Goal: Task Accomplishment & Management: Manage account settings

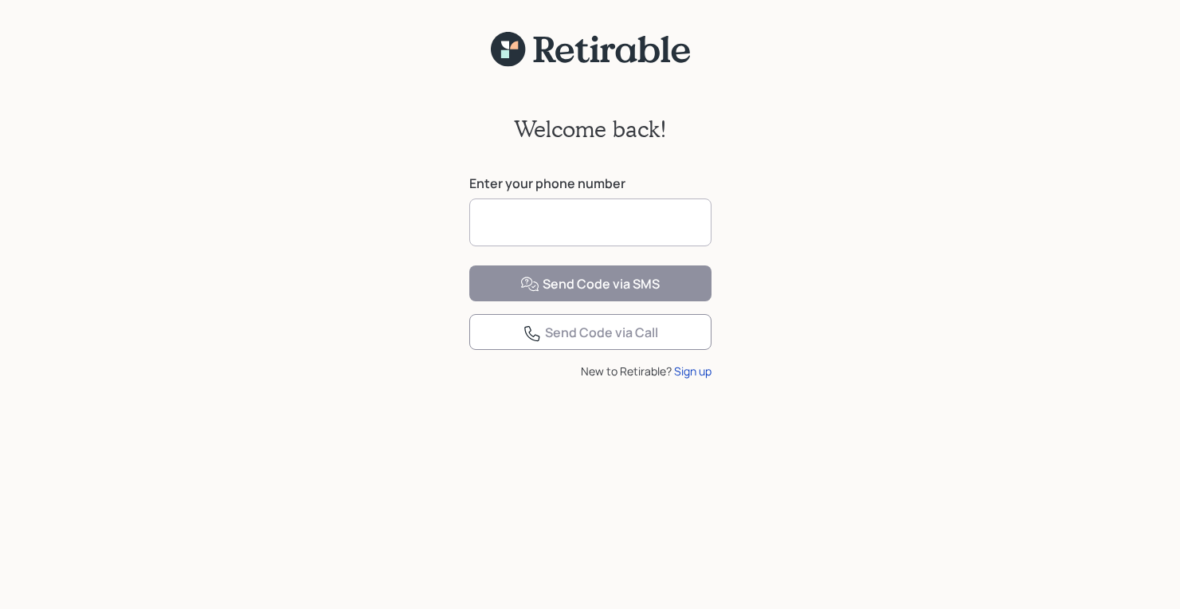
click at [555, 216] on input at bounding box center [590, 222] width 242 height 48
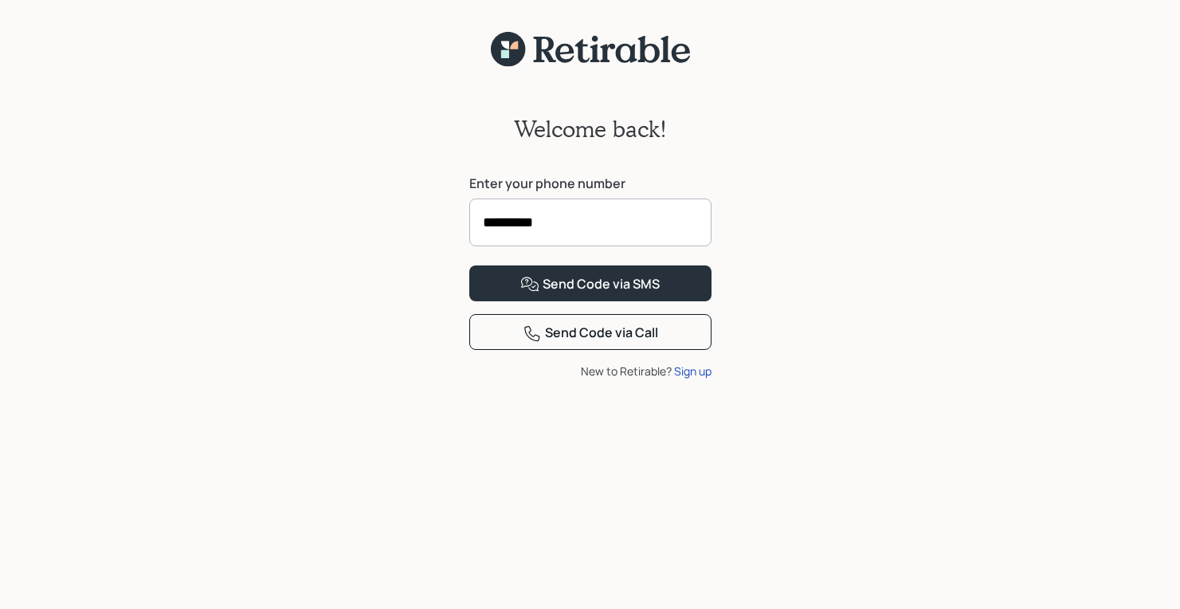
type input "**********"
click at [556, 294] on div "Send Code via SMS" at bounding box center [589, 284] width 139 height 19
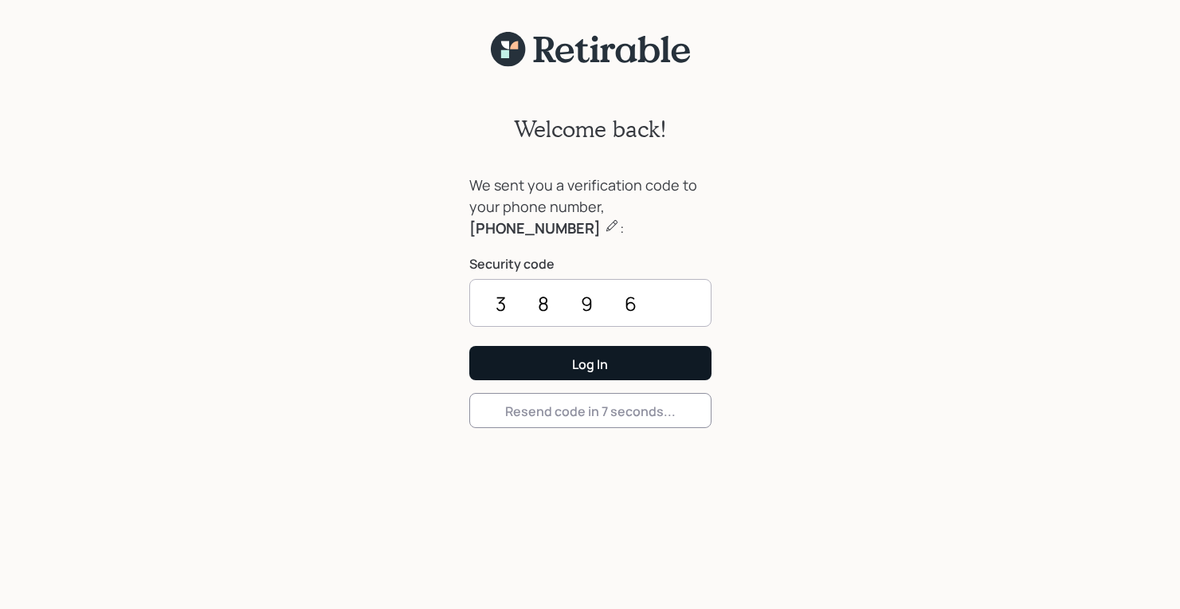
type input "3896"
click at [590, 363] on button "Log In" at bounding box center [590, 363] width 242 height 34
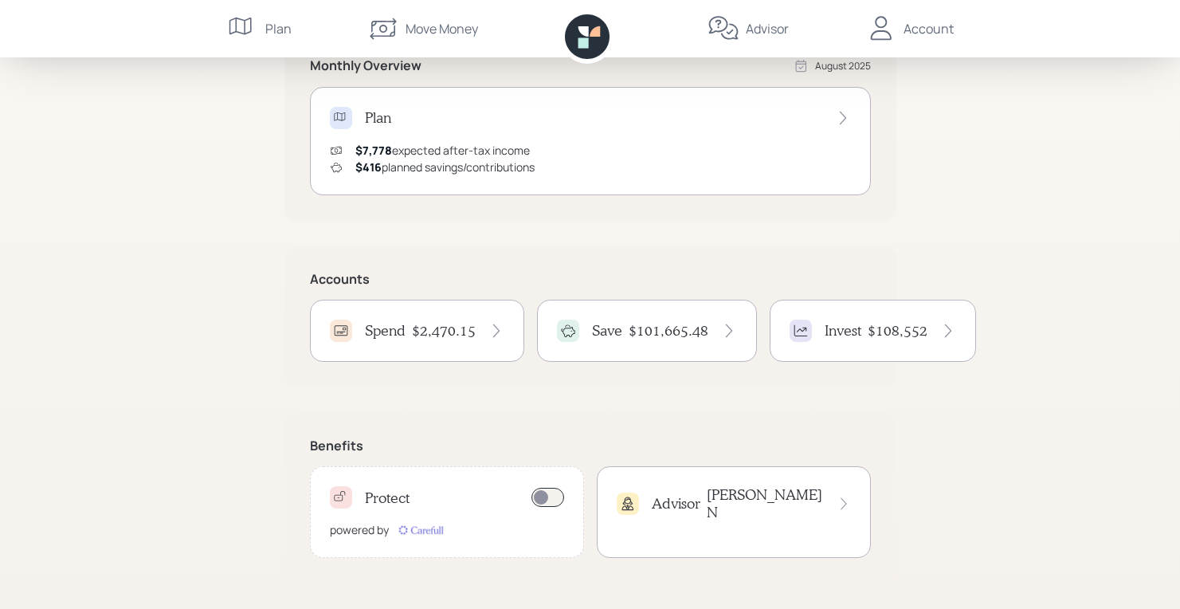
scroll to position [324, 0]
click at [634, 312] on div "Save $101,665.48" at bounding box center [647, 331] width 220 height 62
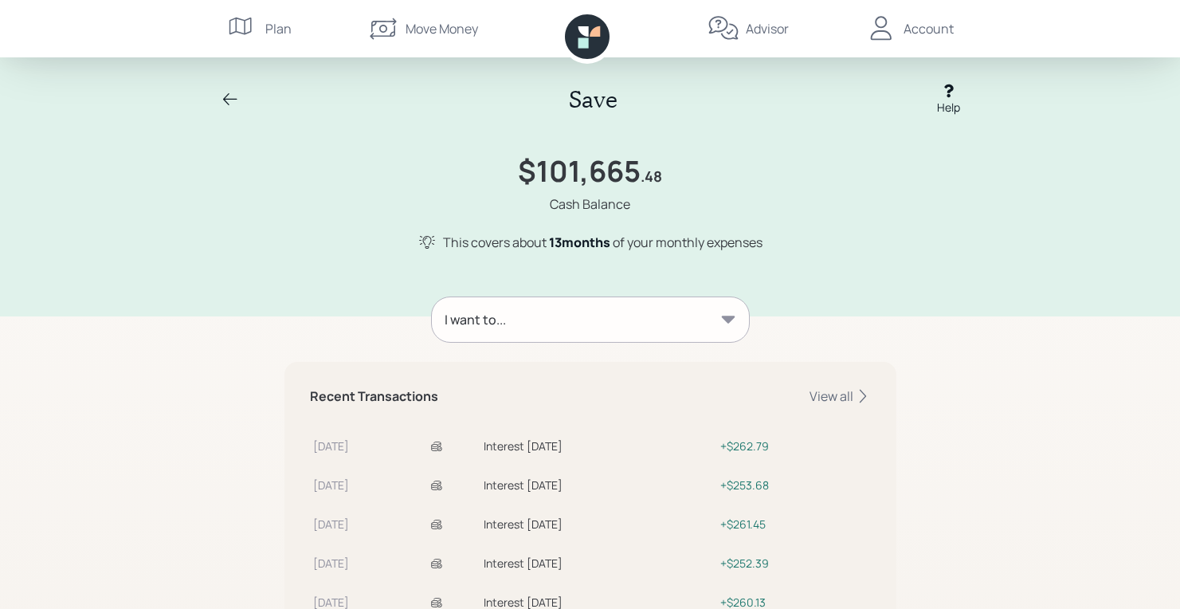
click at [222, 95] on icon at bounding box center [230, 99] width 19 height 19
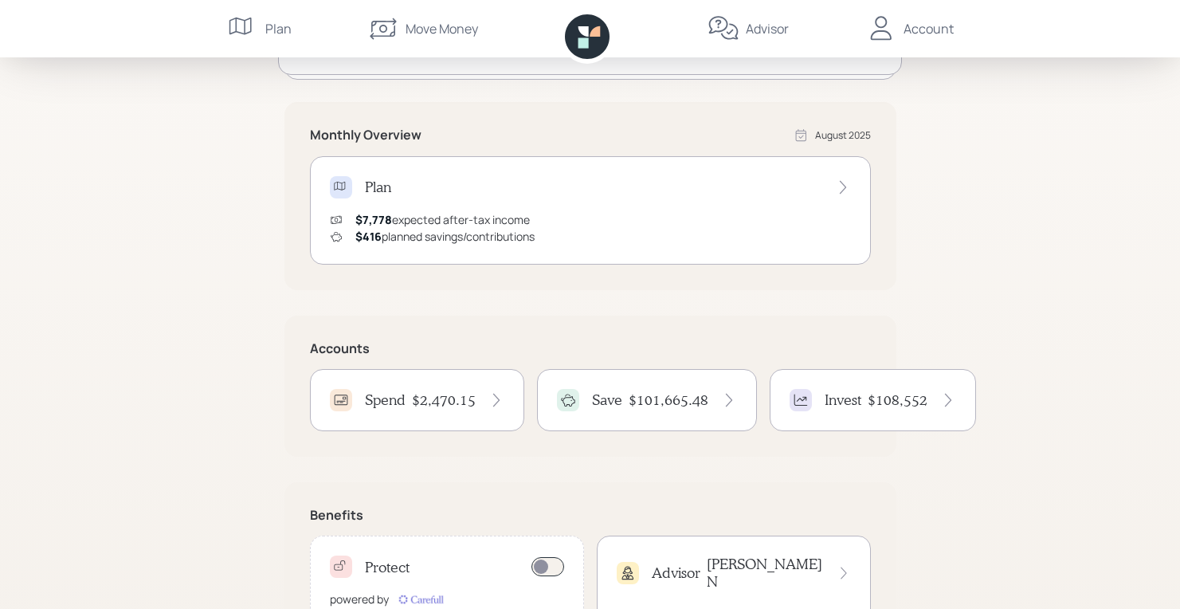
scroll to position [256, 0]
click at [391, 397] on h4 "Spend" at bounding box center [385, 399] width 41 height 18
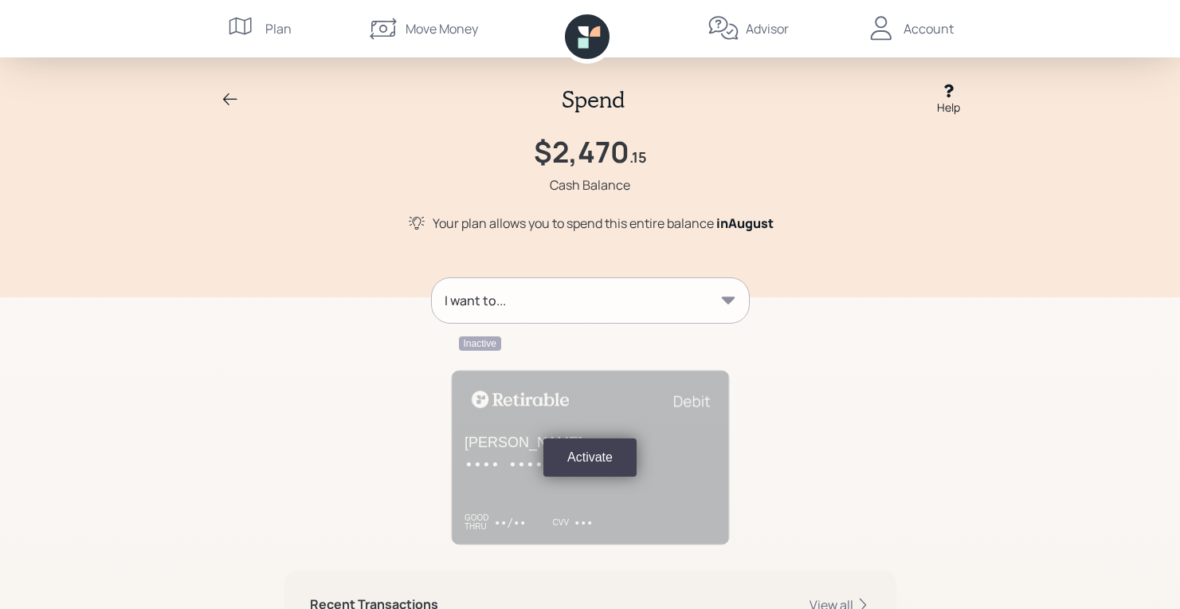
click at [724, 302] on icon at bounding box center [728, 300] width 16 height 16
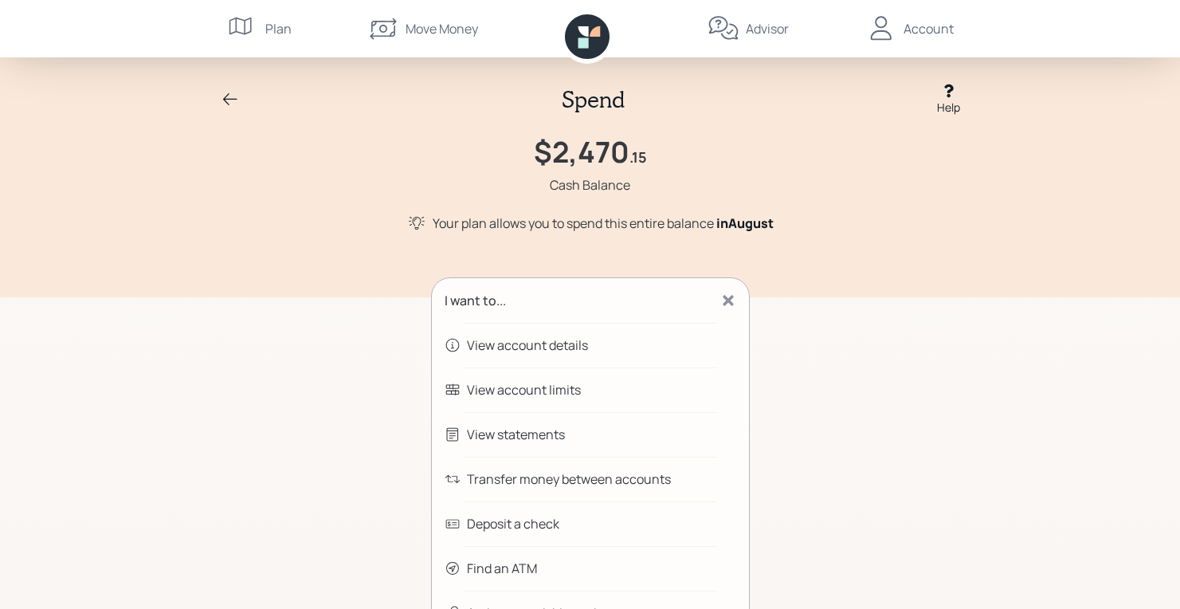
click at [724, 302] on icon at bounding box center [728, 300] width 16 height 16
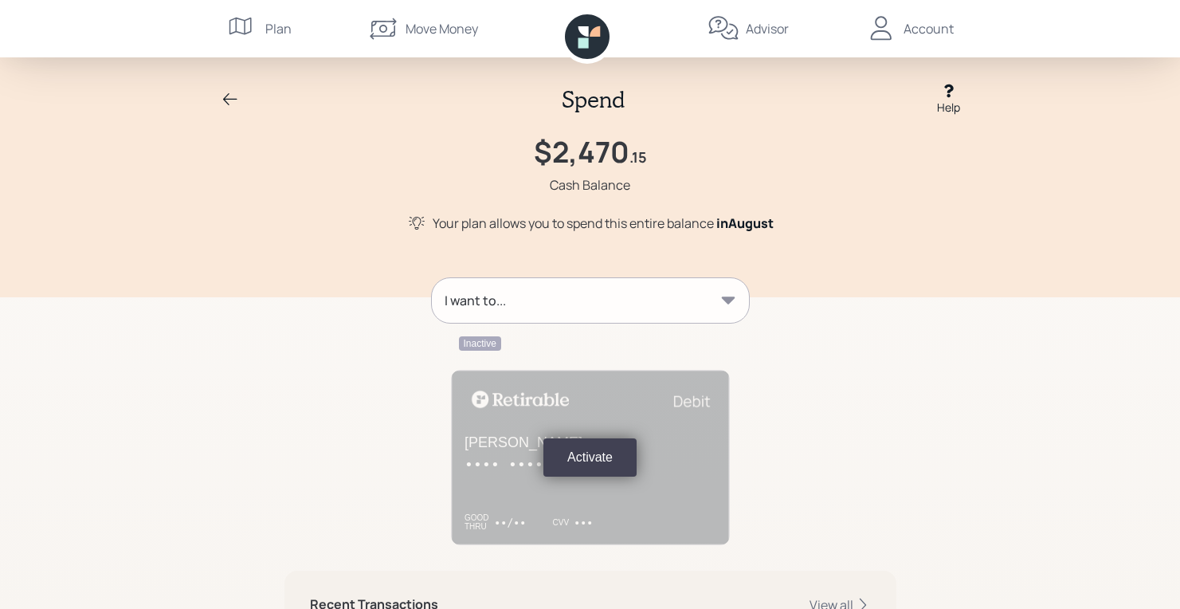
click at [743, 306] on div "I want to..." at bounding box center [590, 300] width 317 height 45
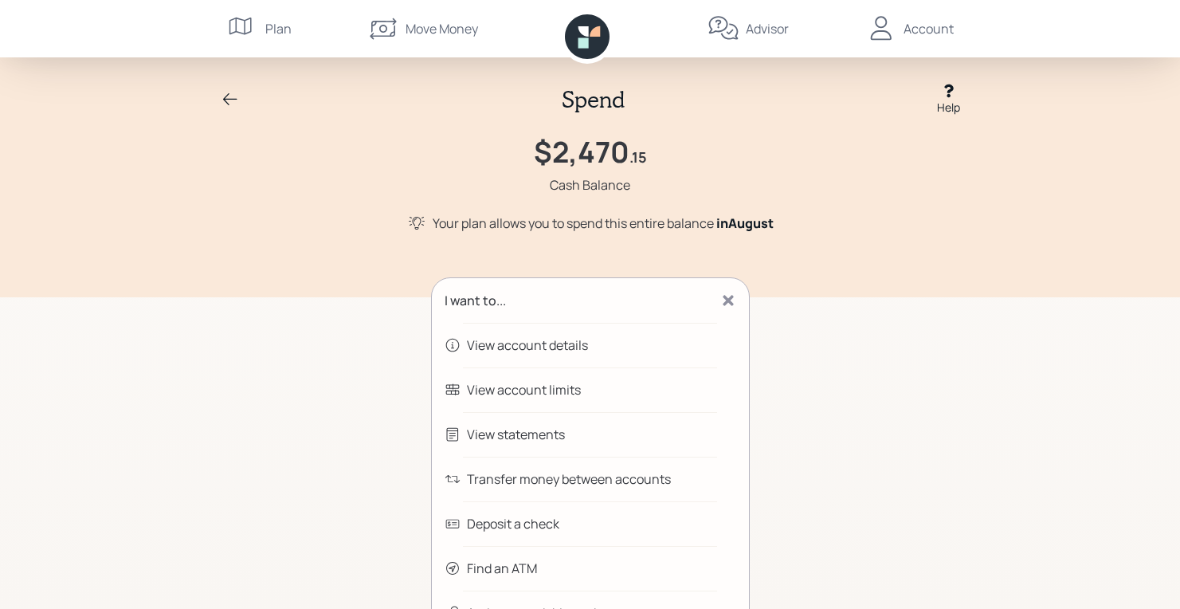
click at [521, 345] on div "View account details" at bounding box center [527, 344] width 121 height 19
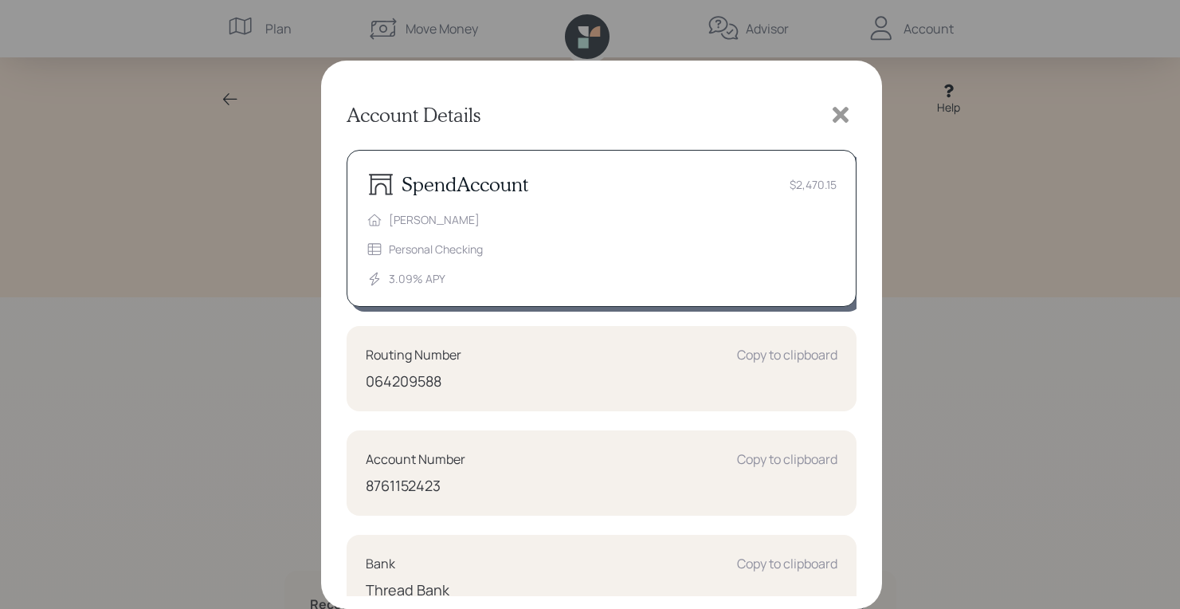
click at [846, 121] on icon at bounding box center [841, 115] width 16 height 16
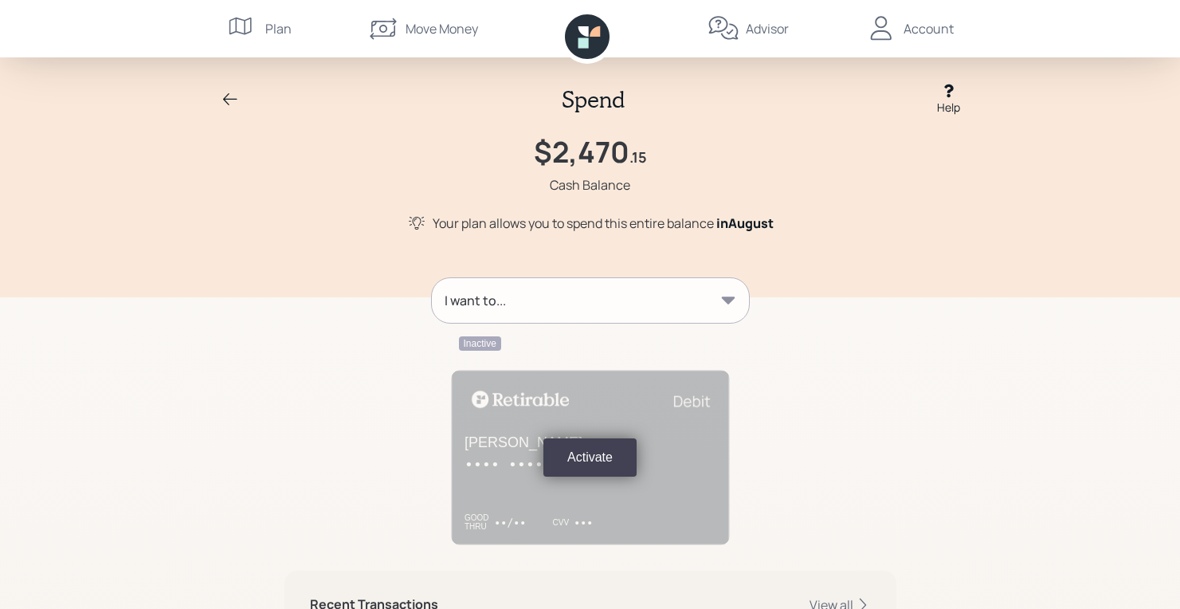
click at [232, 92] on icon at bounding box center [230, 99] width 19 height 19
